Goal: Task Accomplishment & Management: Manage account settings

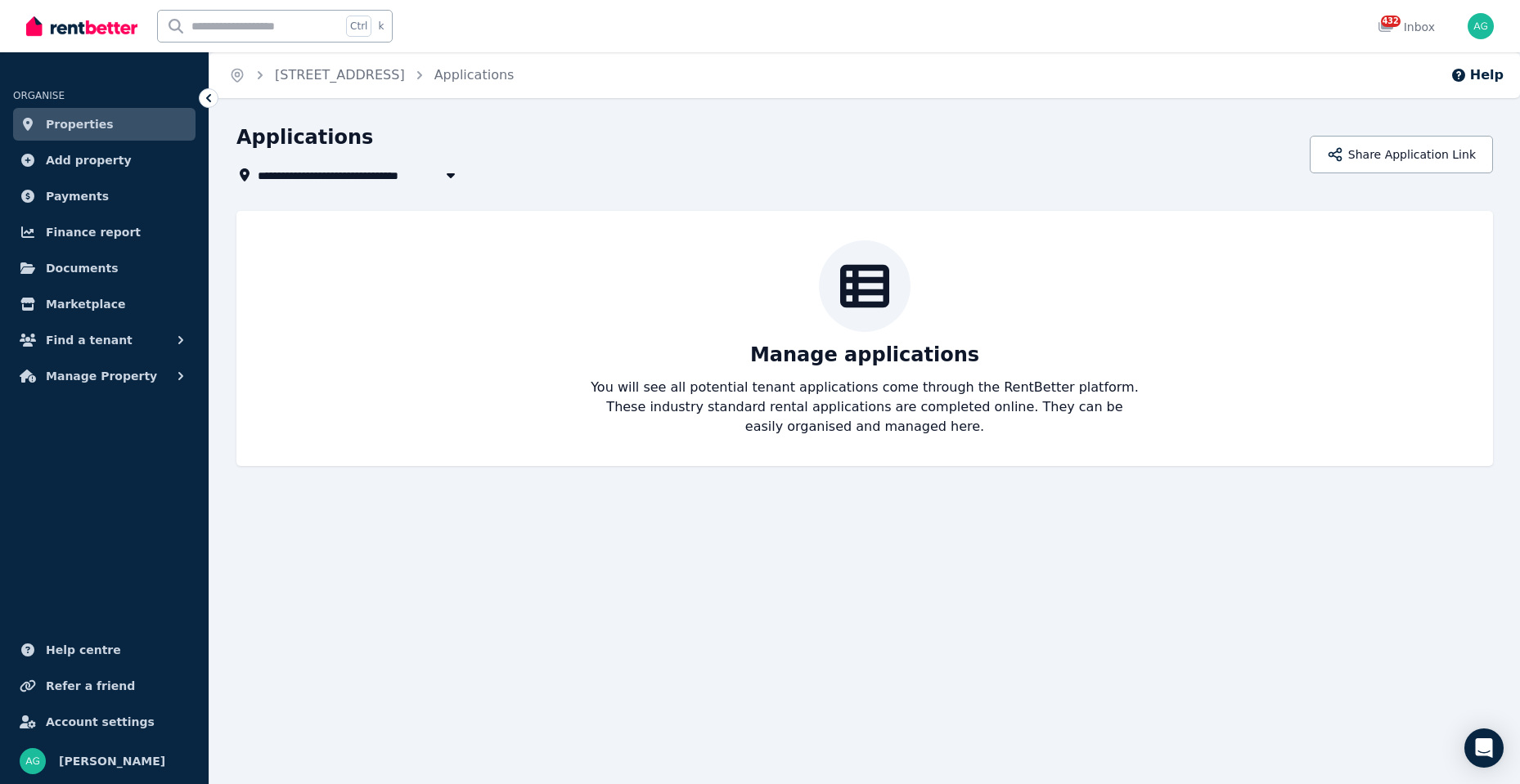
click at [108, 120] on link "Properties" at bounding box center [104, 124] width 183 height 33
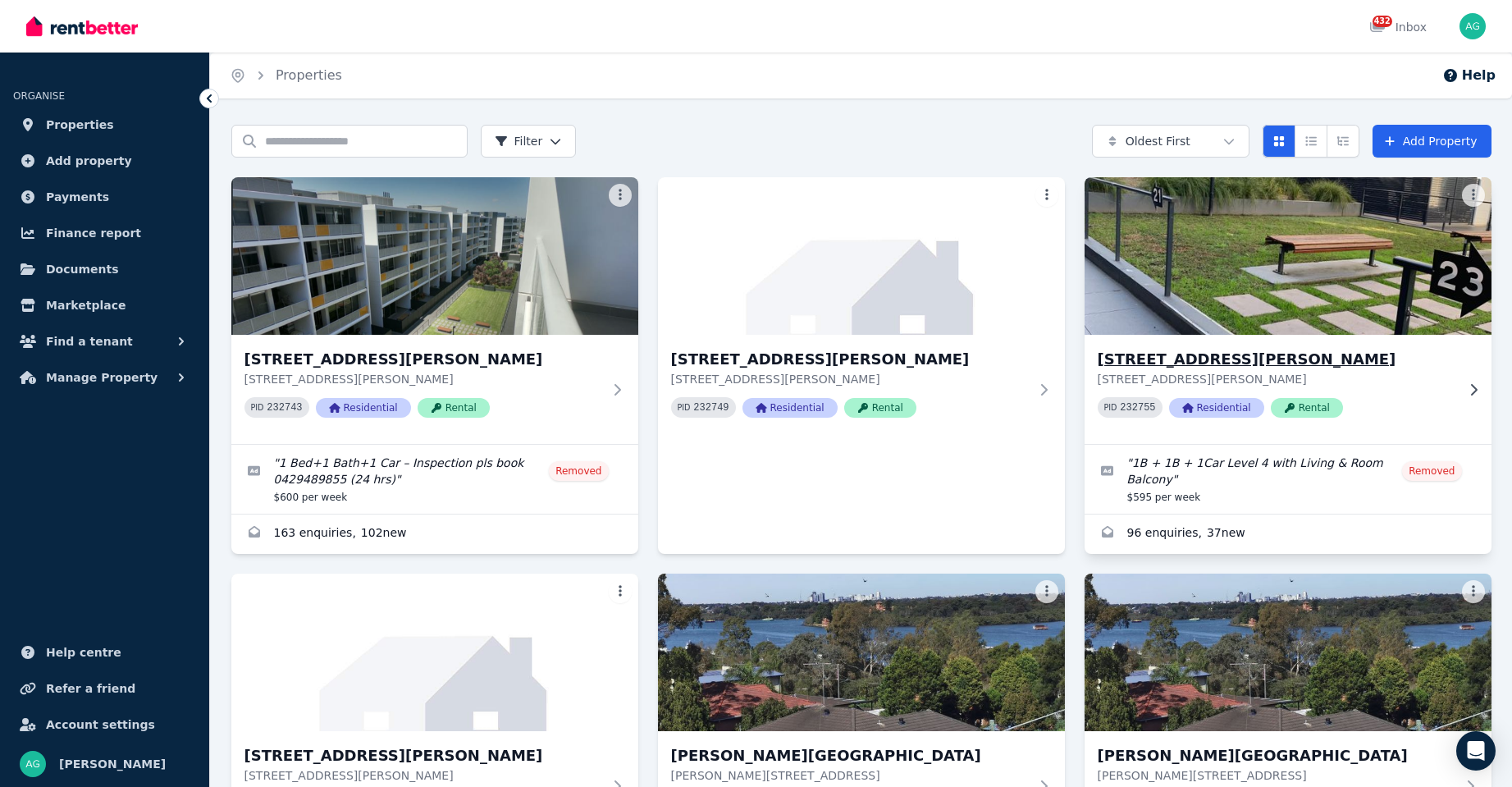
scroll to position [493, 0]
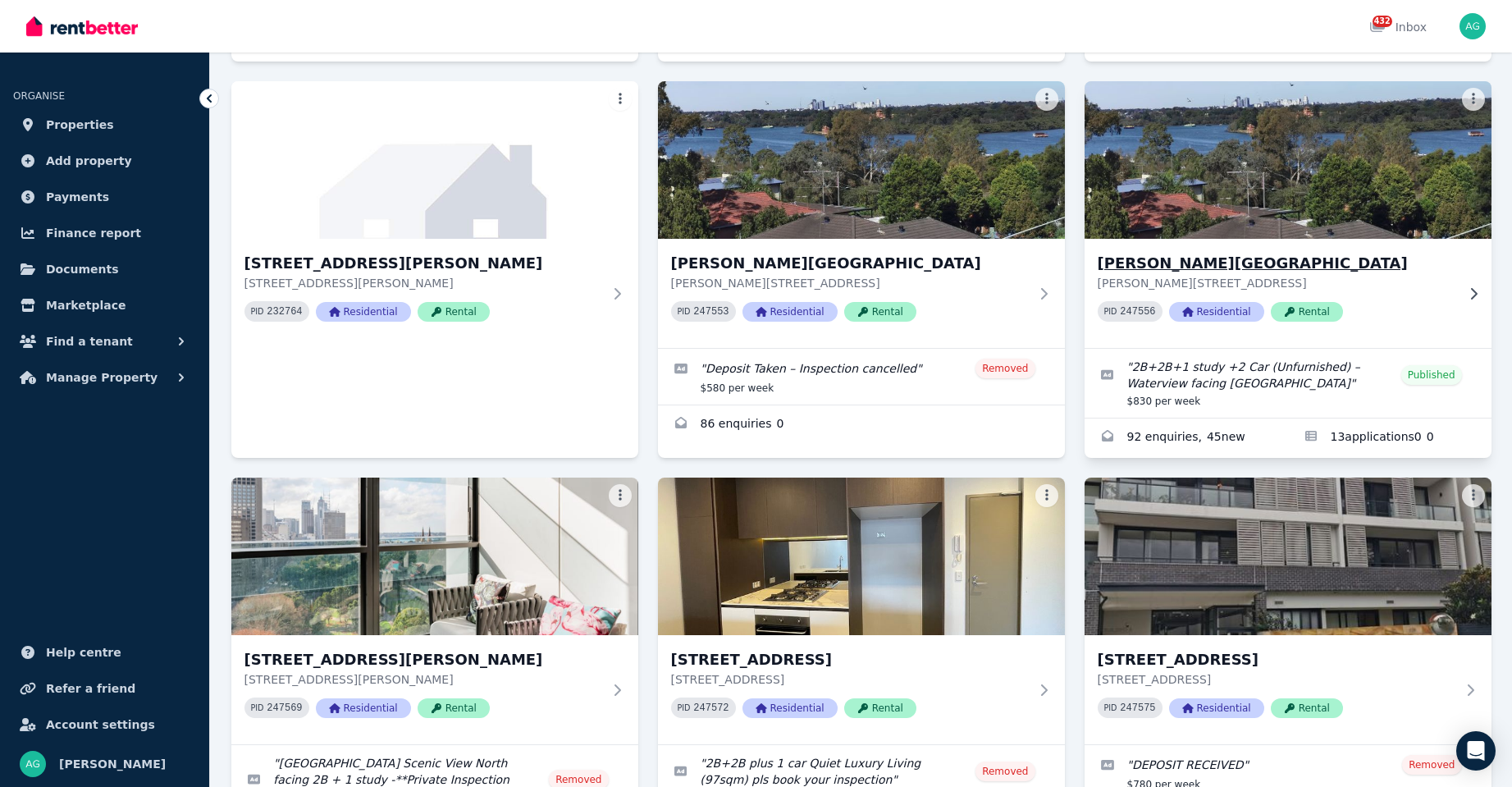
click at [1131, 269] on h3 "[PERSON_NAME][GEOGRAPHIC_DATA]" at bounding box center [1276, 263] width 358 height 23
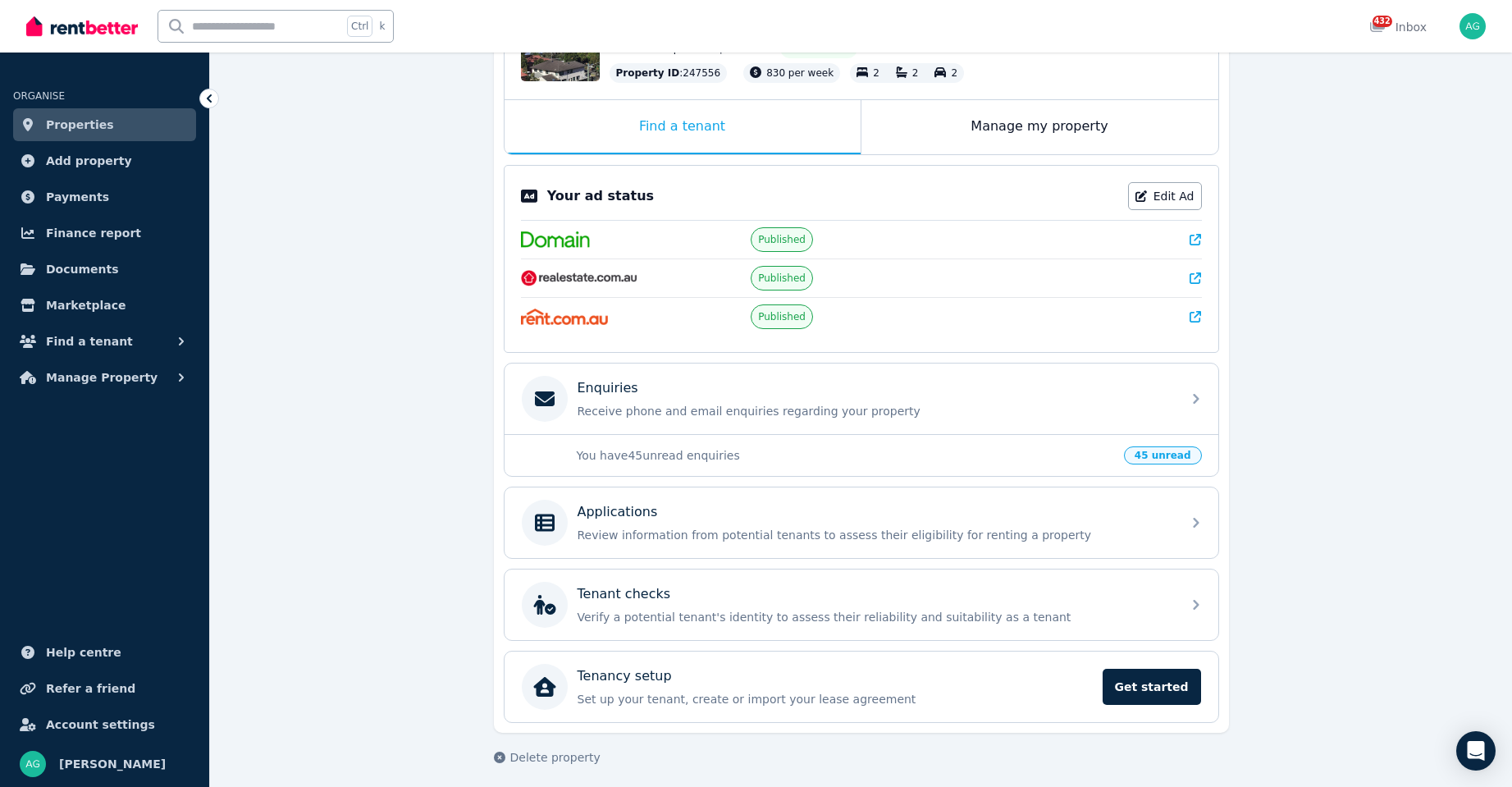
scroll to position [233, 0]
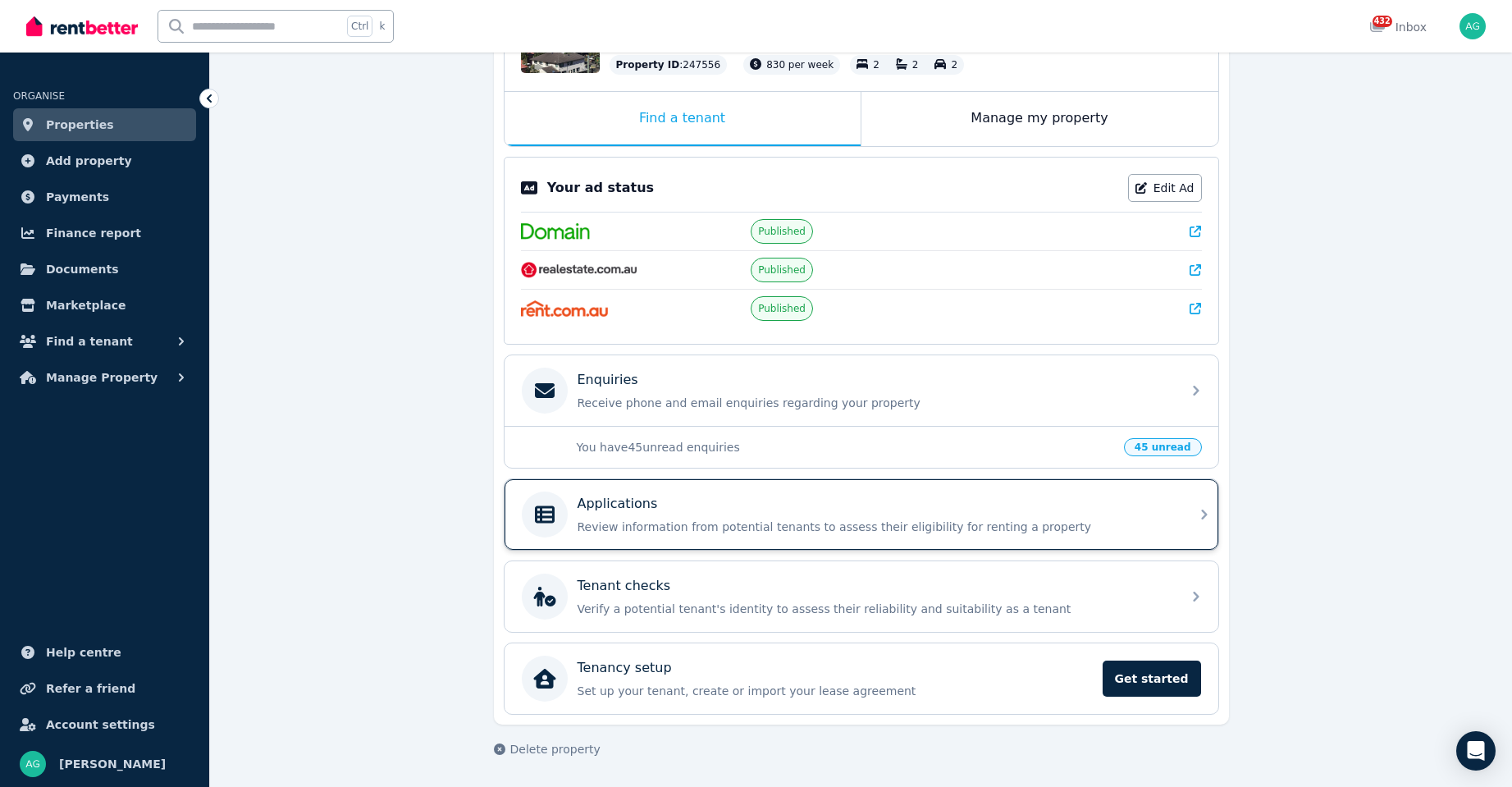
click at [674, 524] on p "Review information from potential tenants to assess their eligibility for renti…" at bounding box center [875, 527] width 594 height 17
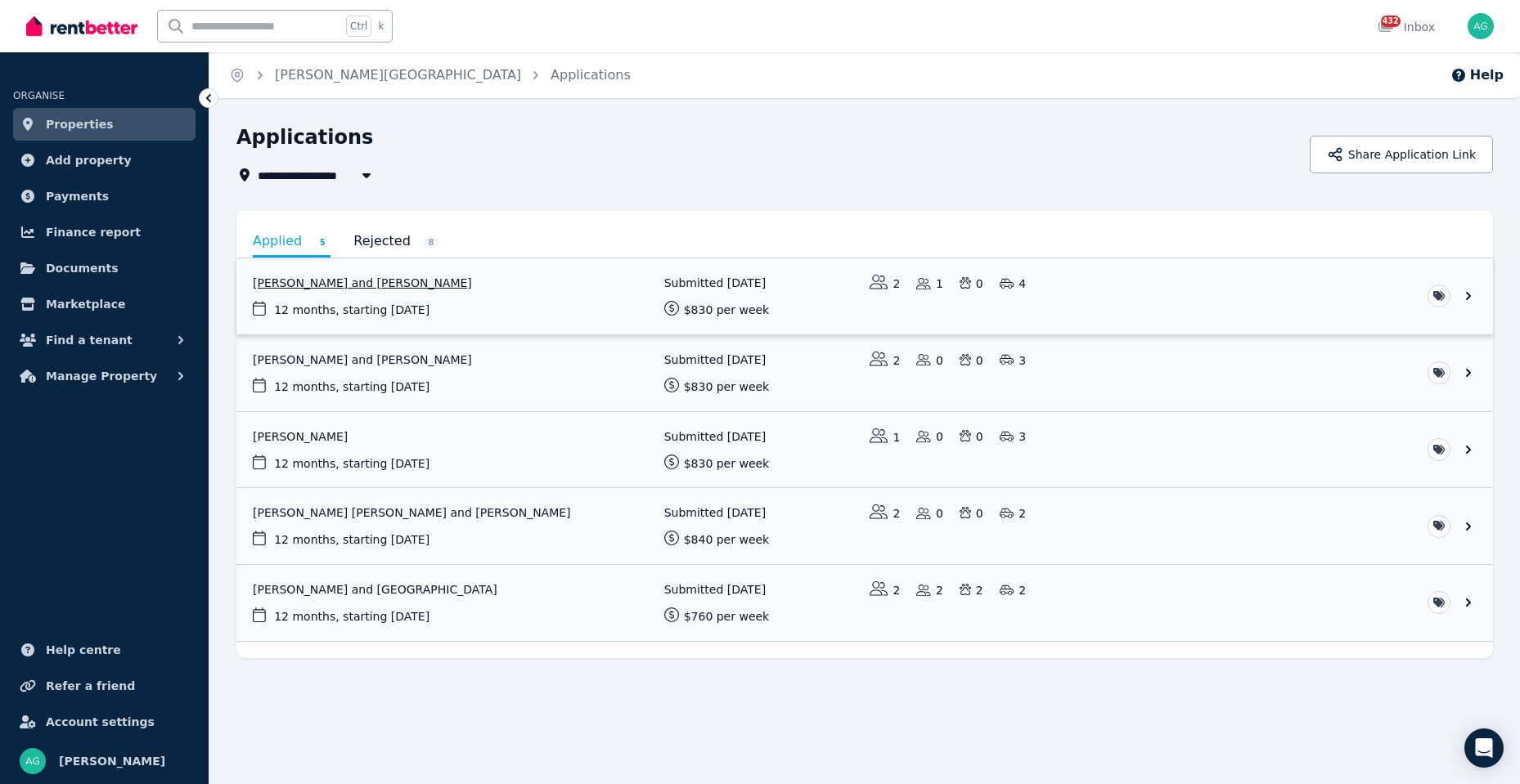
click at [369, 281] on link "View application: Kieren James and Samantha Graham" at bounding box center [865, 296] width 1257 height 76
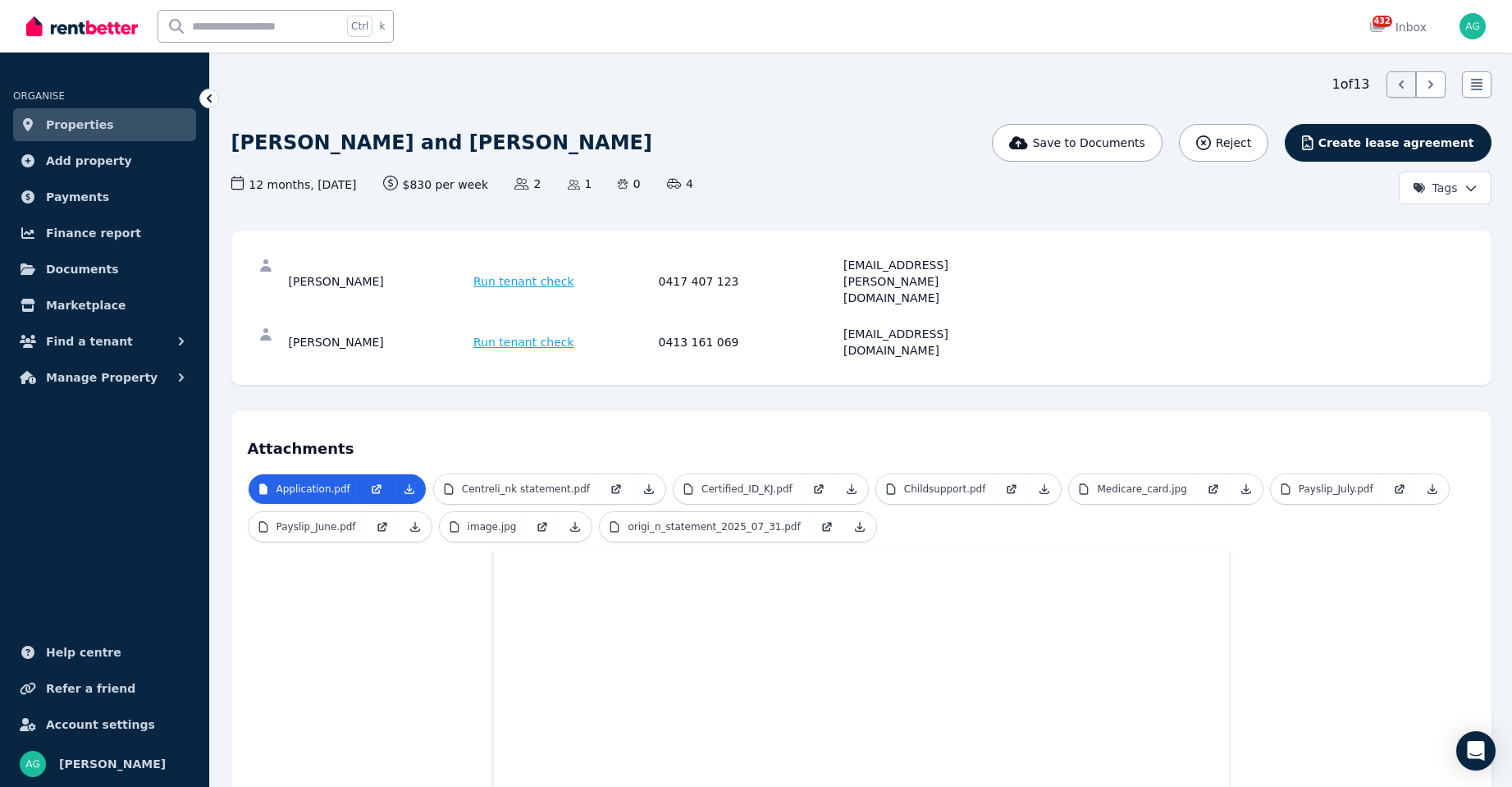
scroll to position [82, 0]
